Goal: Transaction & Acquisition: Purchase product/service

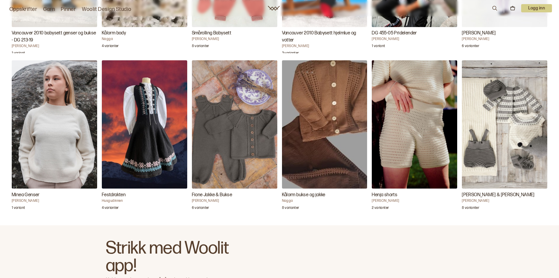
scroll to position [1101, 0]
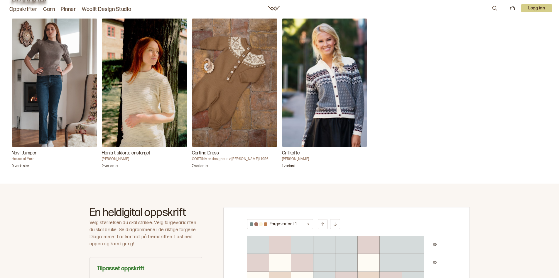
scroll to position [176, 0]
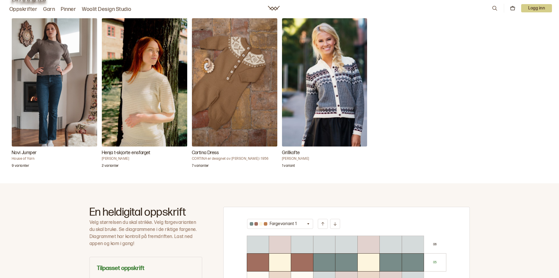
click at [122, 153] on h3 "Henja t-skjorte ensfarget" at bounding box center [144, 152] width 85 height 7
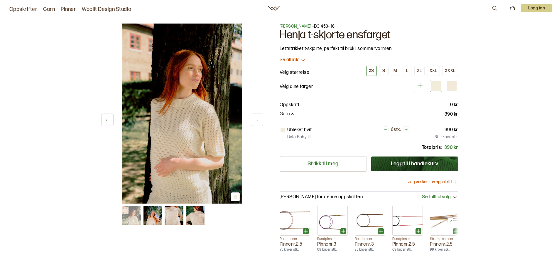
click at [302, 61] on icon at bounding box center [303, 60] width 6 height 6
